Goal: Find specific page/section: Find specific page/section

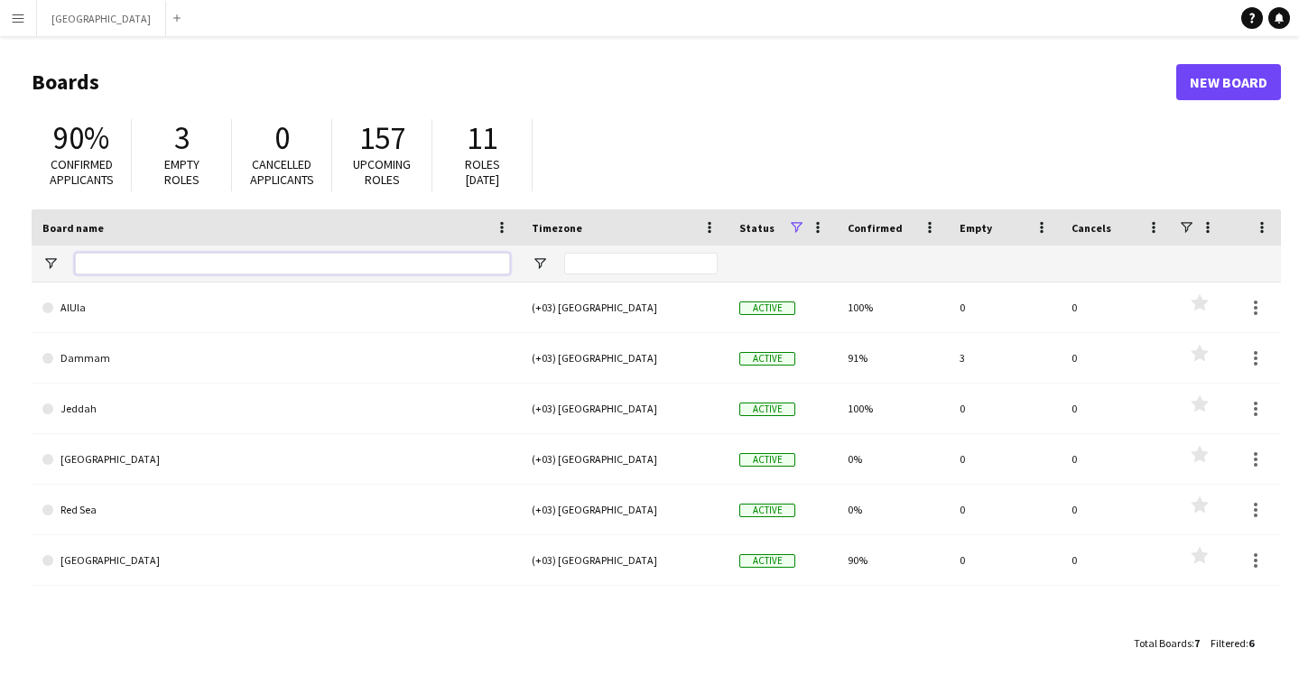
click at [220, 265] on input "Board name Filter Input" at bounding box center [292, 264] width 435 height 22
click at [25, 19] on button "Menu" at bounding box center [18, 18] width 36 height 36
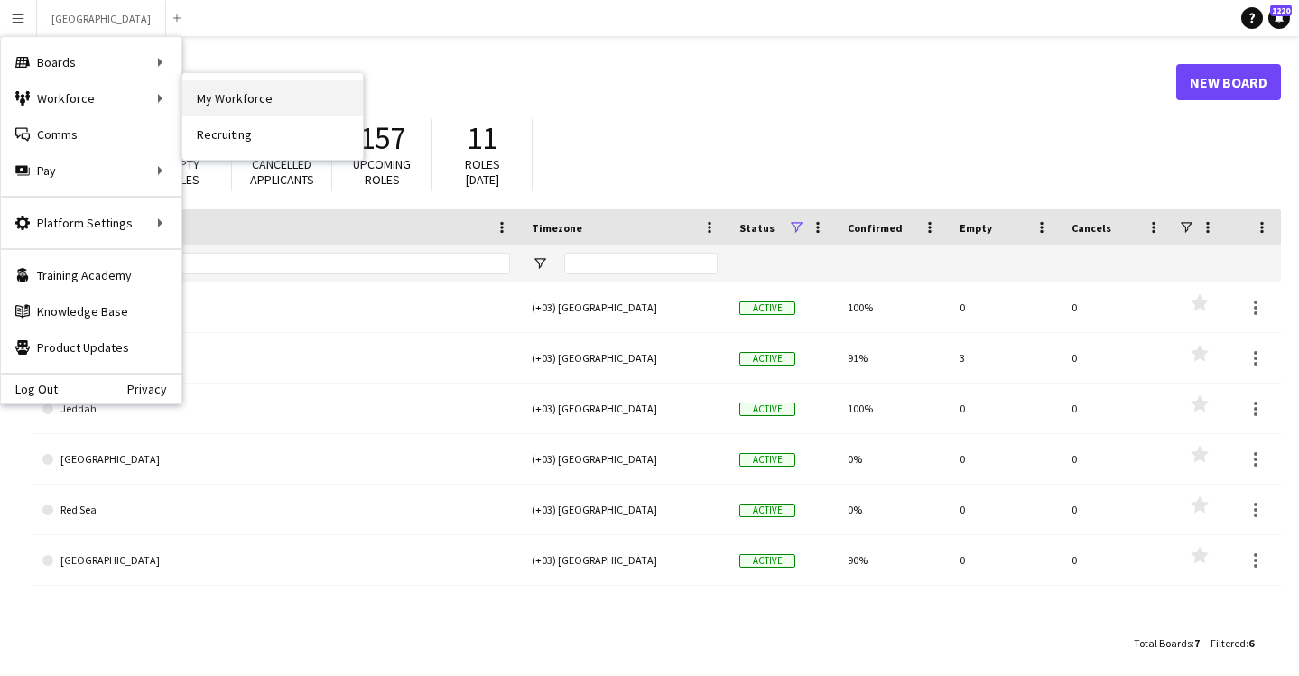
click at [190, 96] on link "My Workforce" at bounding box center [272, 98] width 181 height 36
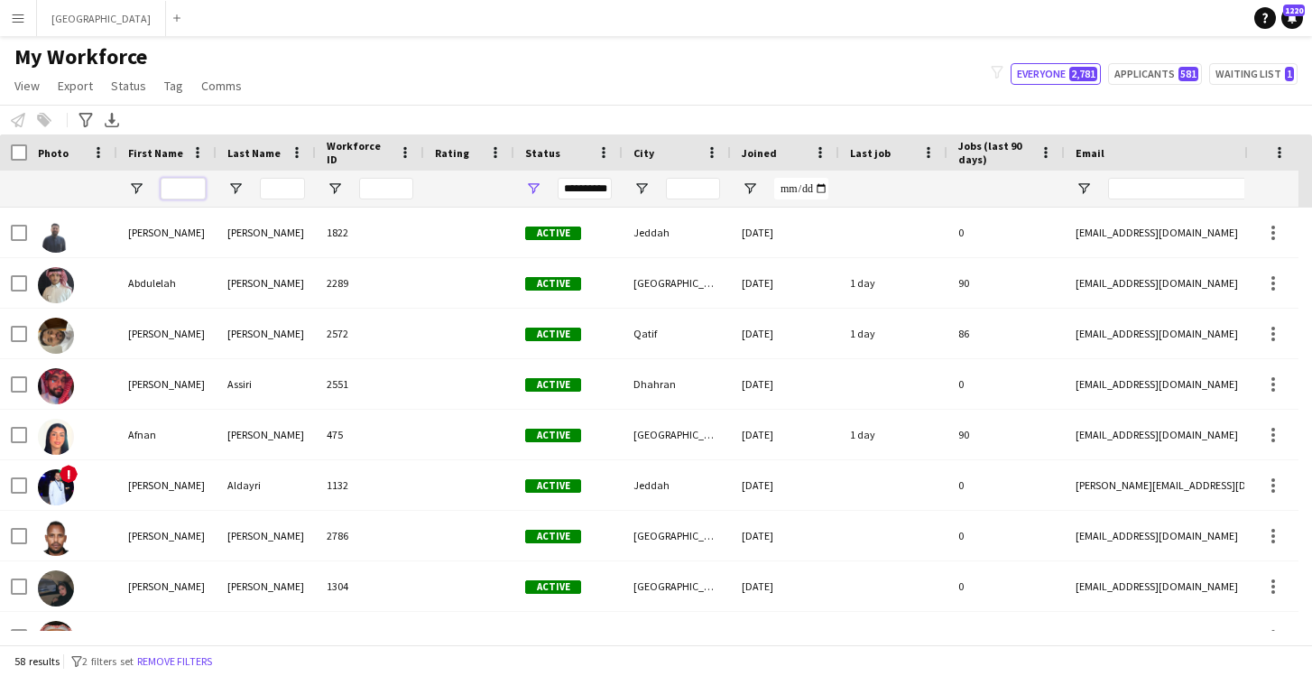
click at [181, 188] on input "First Name Filter Input" at bounding box center [183, 189] width 45 height 22
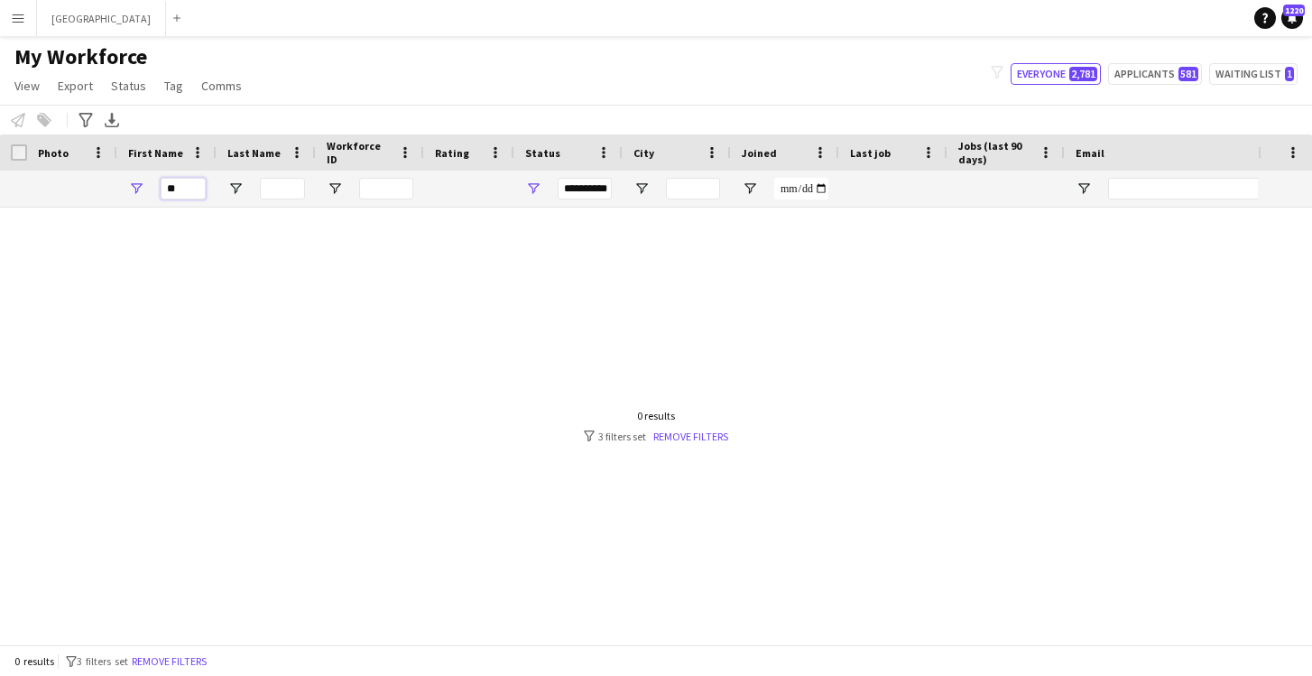
type input "*"
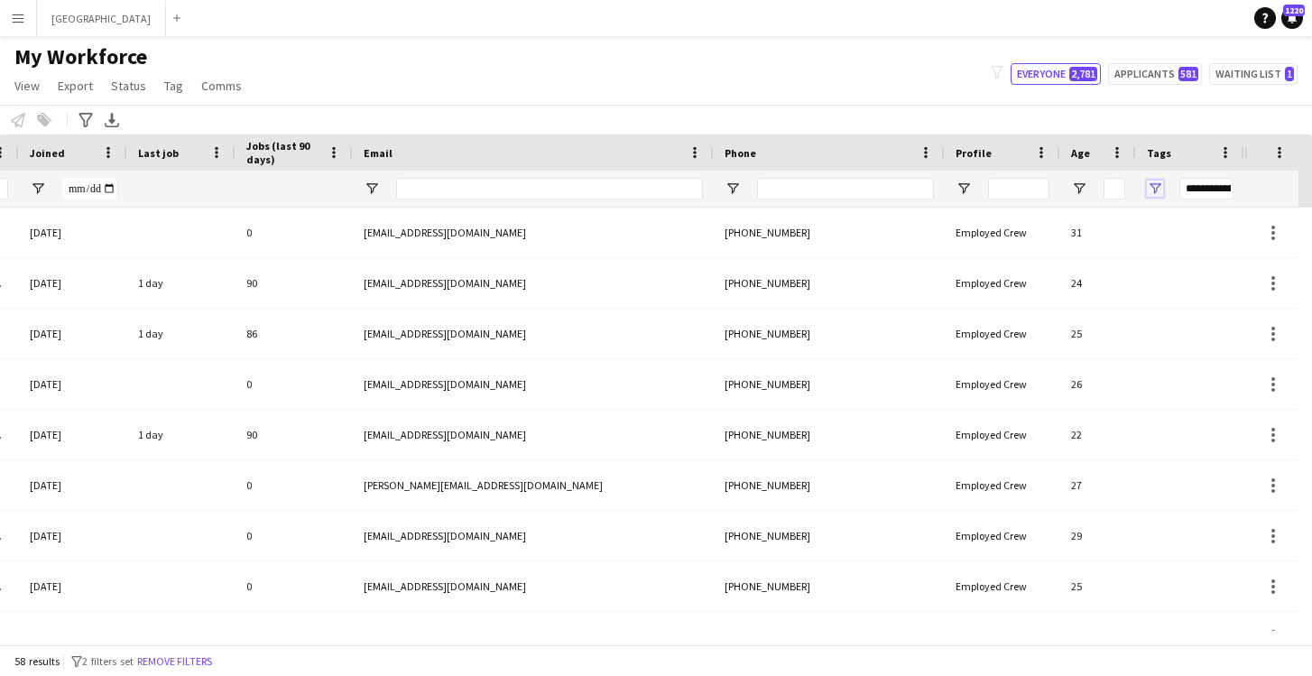
click at [1155, 182] on span "Open Filter Menu" at bounding box center [1155, 189] width 16 height 16
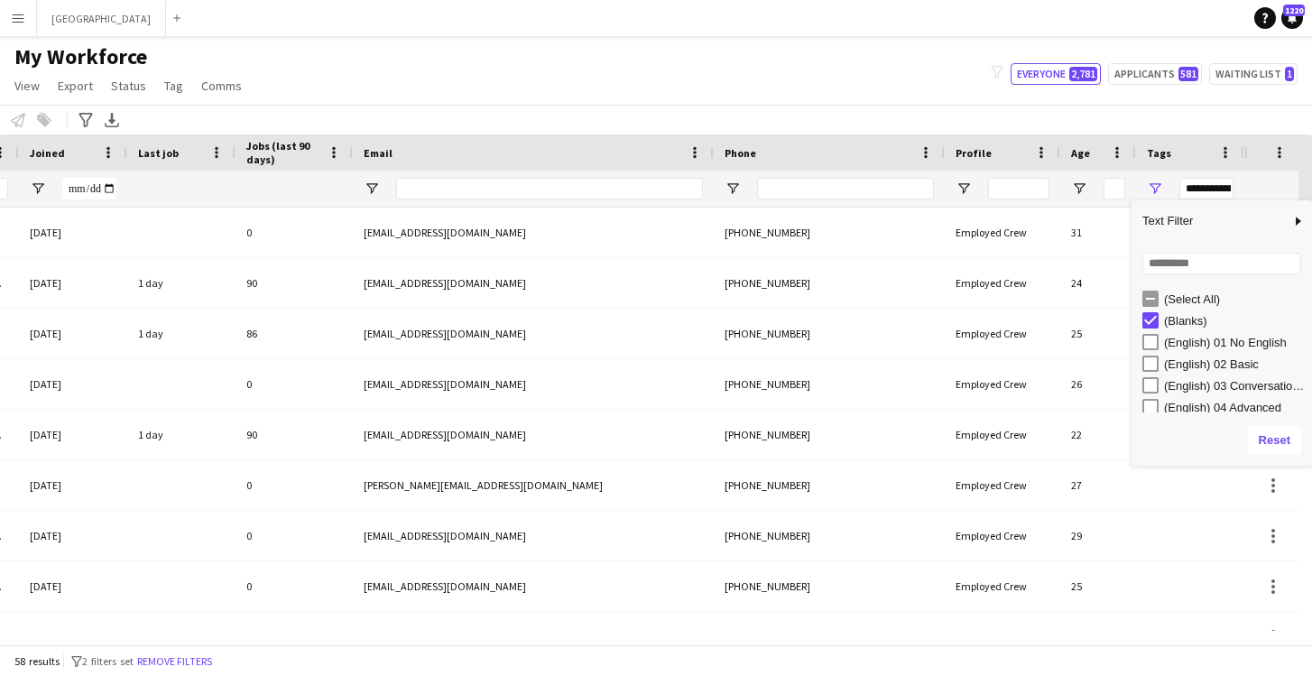
click at [1177, 300] on div "(Select All)" at bounding box center [1235, 299] width 143 height 14
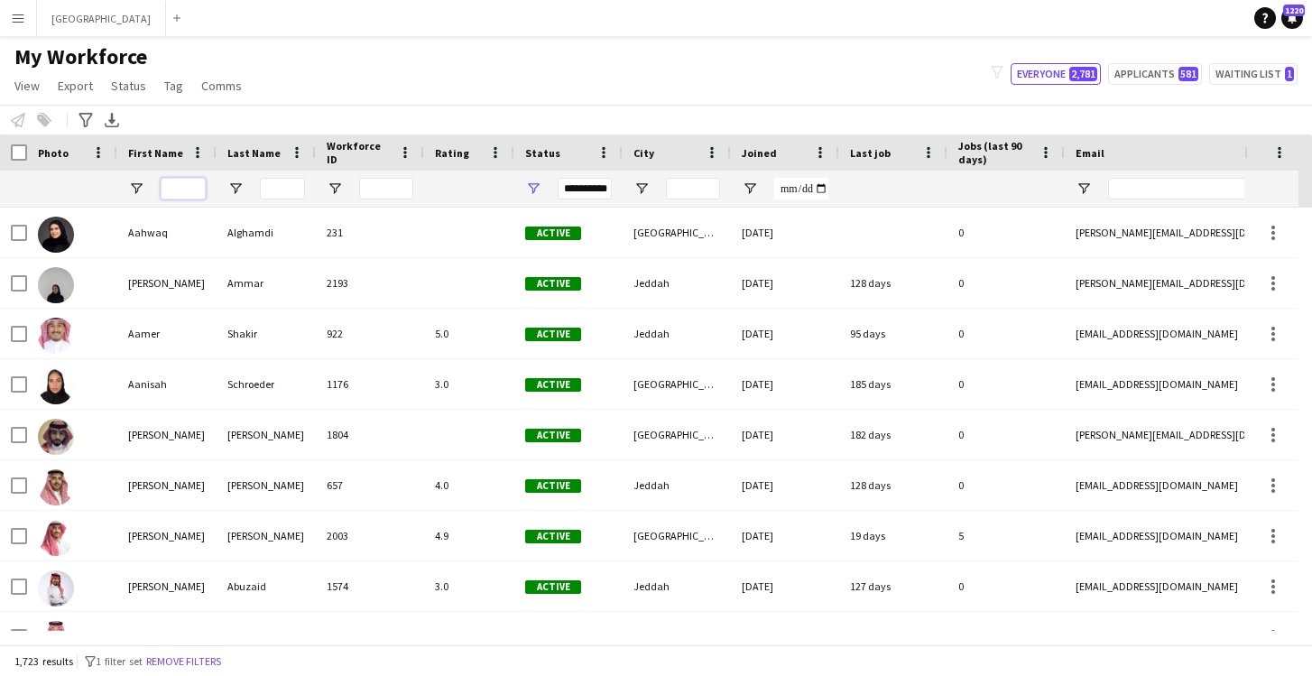
click at [173, 188] on input "First Name Filter Input" at bounding box center [183, 189] width 45 height 22
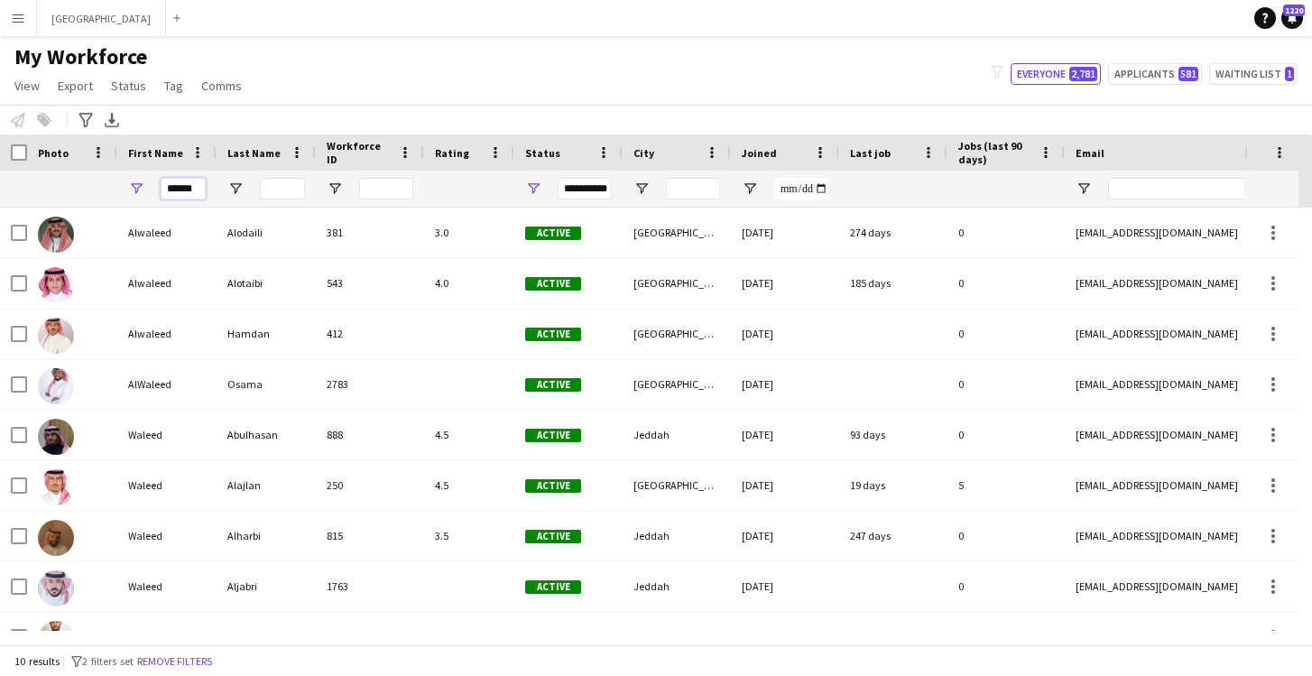
type input "******"
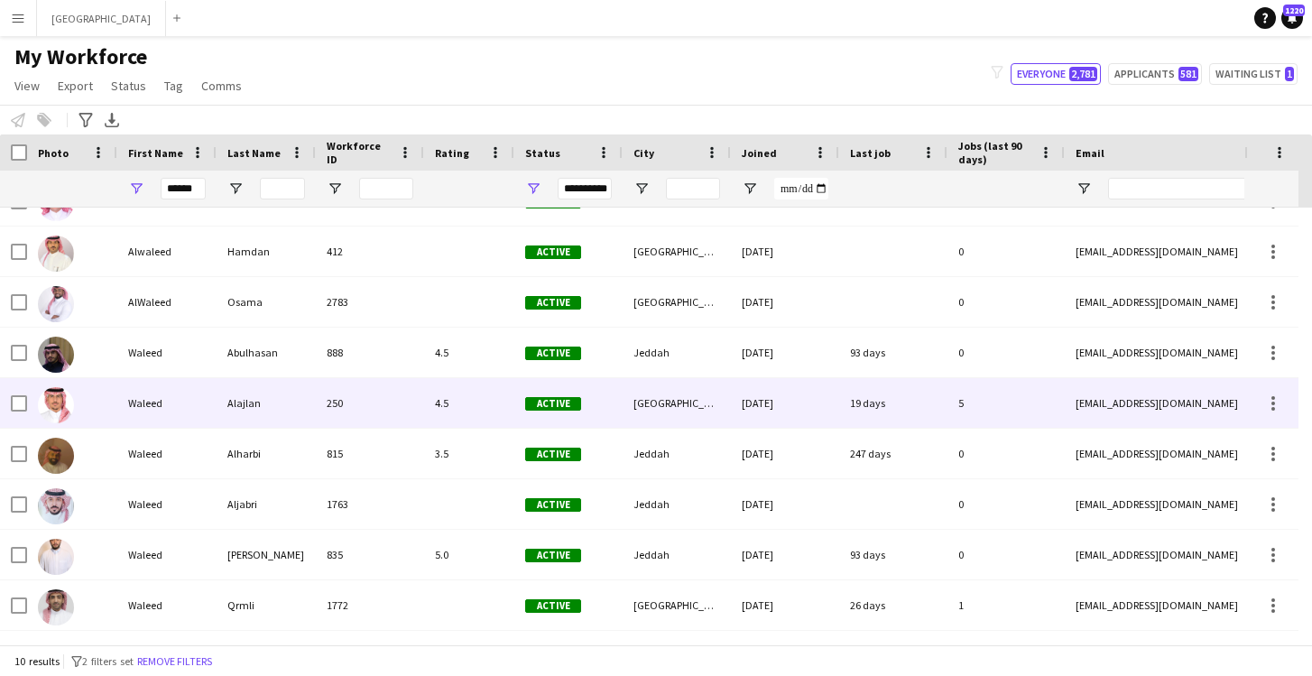
click at [218, 405] on div "Alajlan" at bounding box center [266, 403] width 99 height 50
